Goal: Navigation & Orientation: Find specific page/section

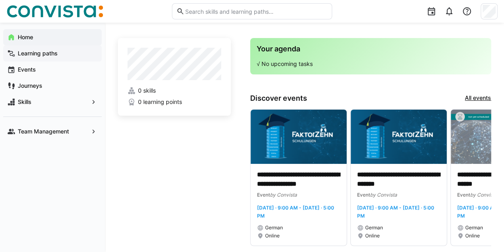
click at [0, 0] on app-navigation-label "Learning paths" at bounding box center [0, 0] width 0 height 0
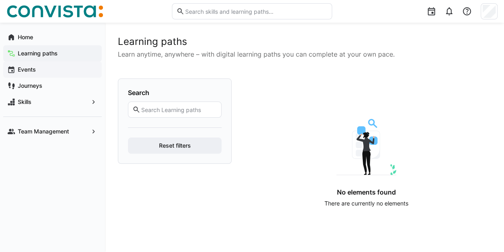
click at [0, 0] on app-navigation-label "Events" at bounding box center [0, 0] width 0 height 0
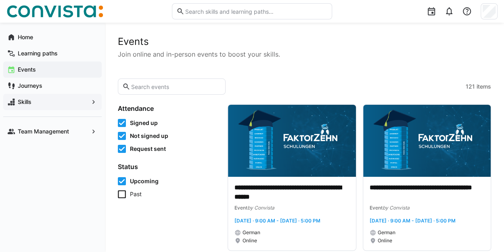
click at [34, 102] on span "Skills" at bounding box center [53, 102] width 72 height 8
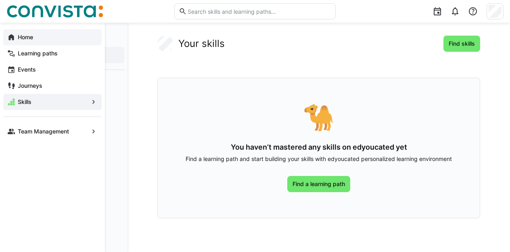
click at [0, 0] on app-navigation-label "Home" at bounding box center [0, 0] width 0 height 0
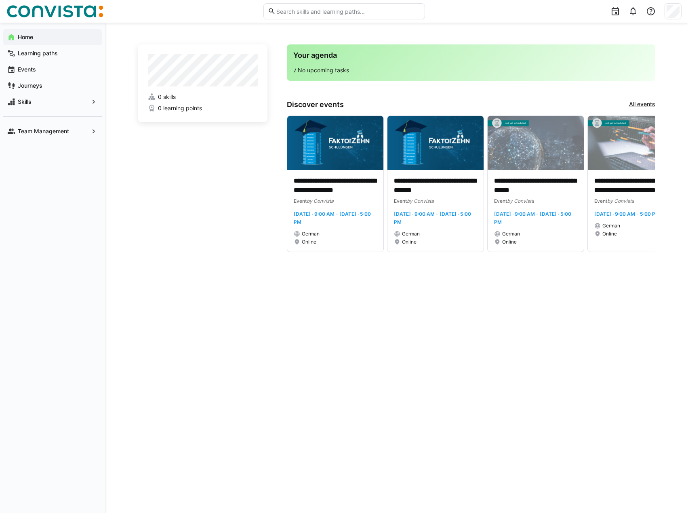
drag, startPoint x: 260, startPoint y: 361, endPoint x: 256, endPoint y: 354, distance: 7.6
click at [260, 251] on div "**********" at bounding box center [396, 267] width 517 height 451
